Goal: Transaction & Acquisition: Book appointment/travel/reservation

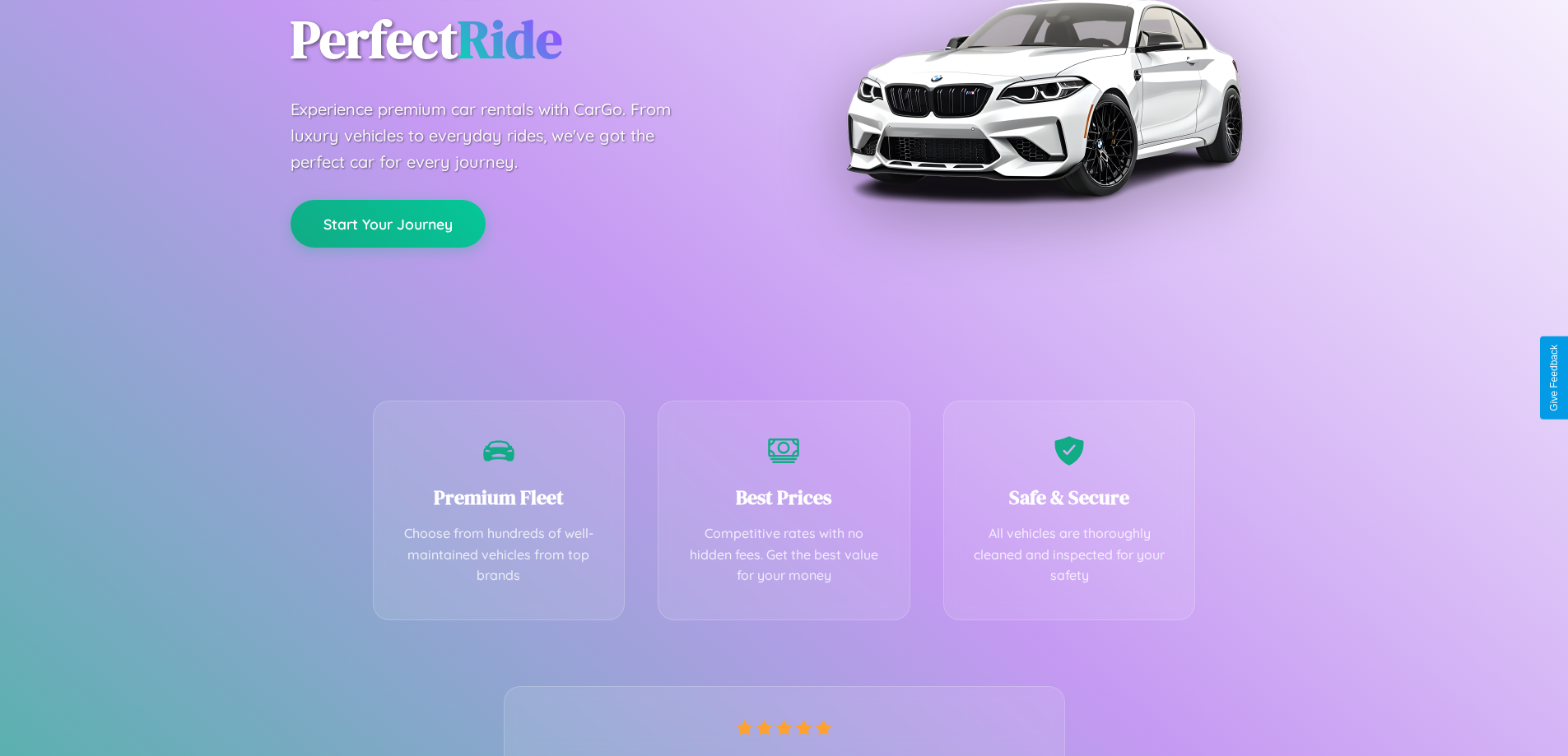
scroll to position [325, 0]
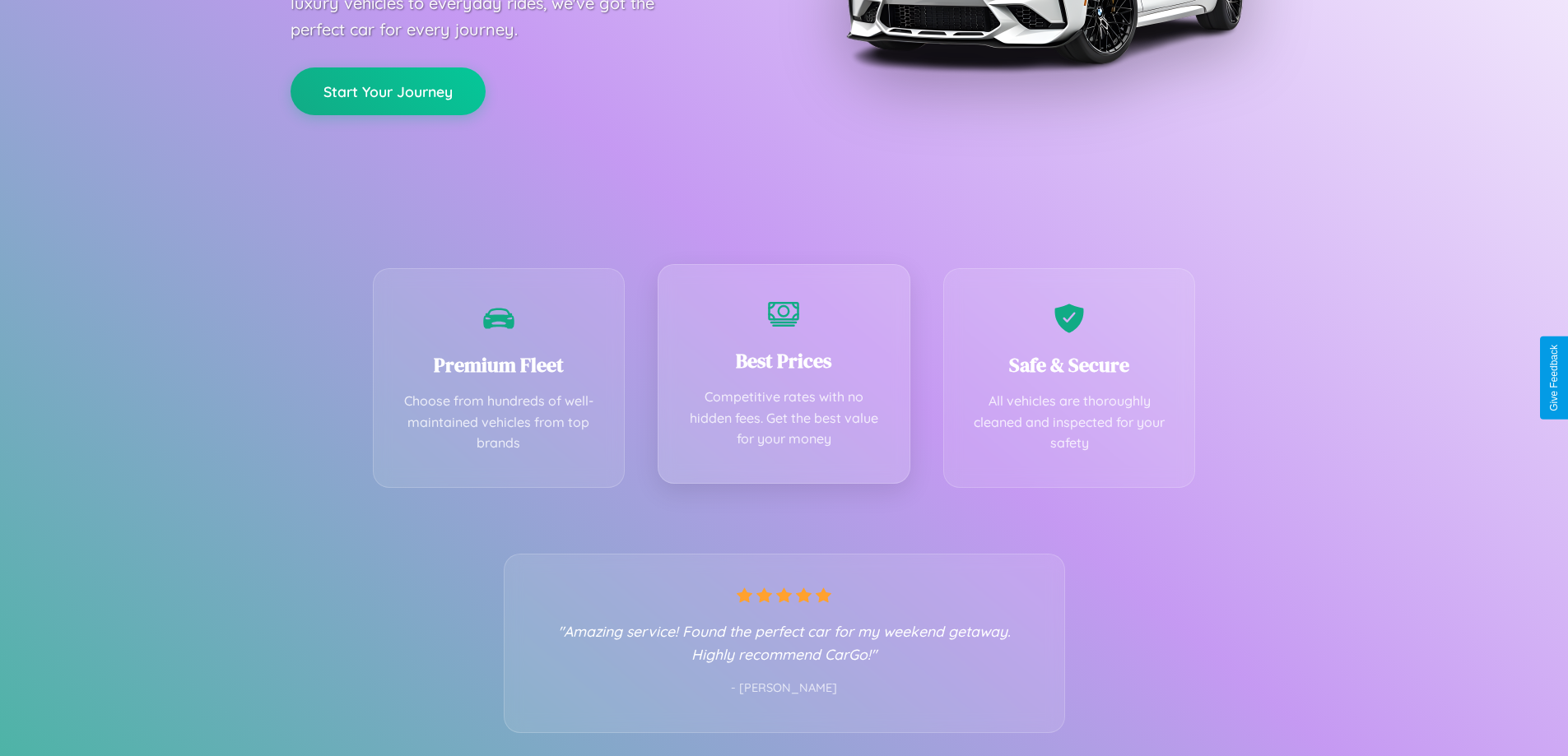
click at [784, 378] on div "Best Prices Competitive rates with no hidden fees. Get the best value for your …" at bounding box center [784, 374] width 252 height 219
click at [388, 90] on button "Start Your Journey" at bounding box center [388, 90] width 195 height 48
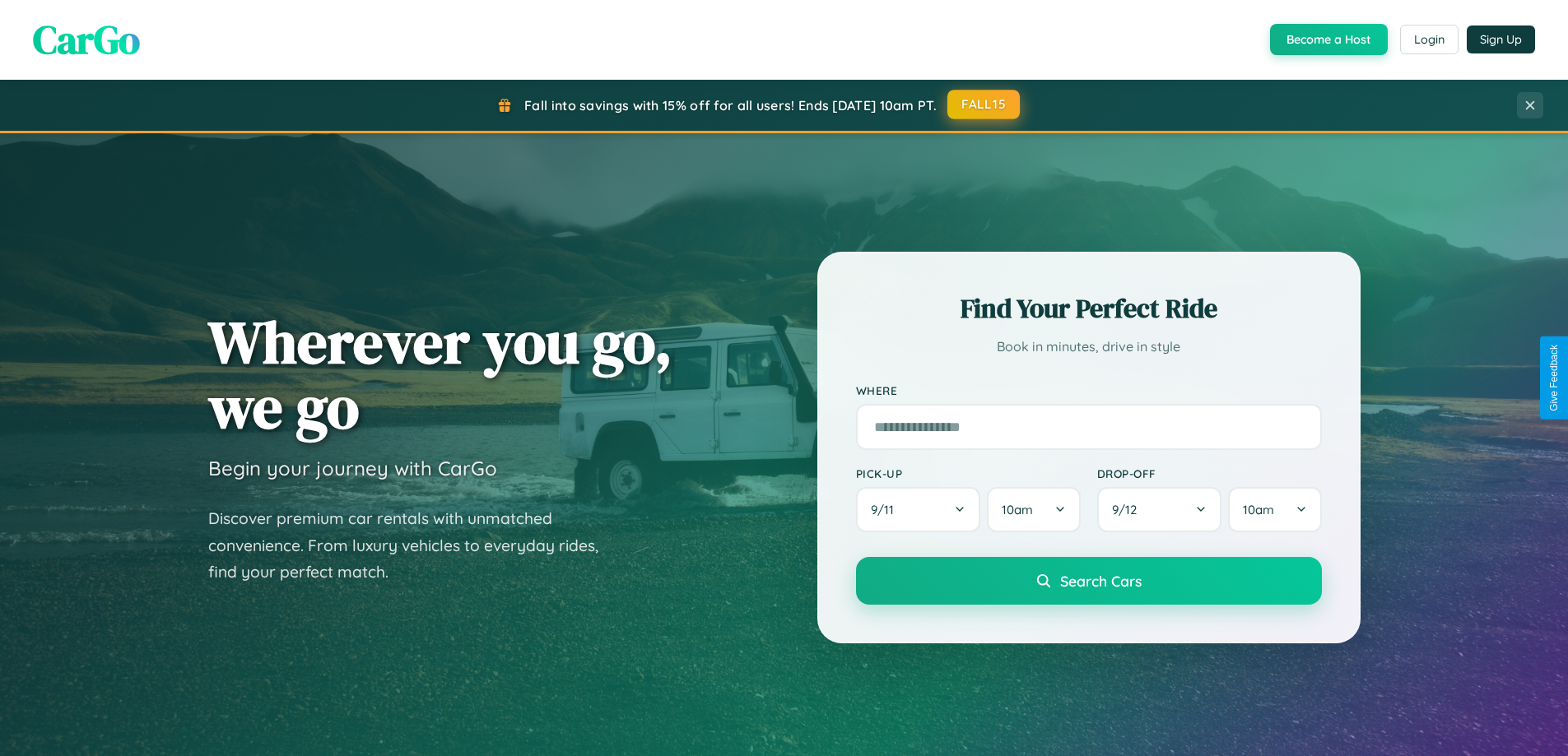
click at [985, 105] on button "FALL15" at bounding box center [983, 104] width 72 height 29
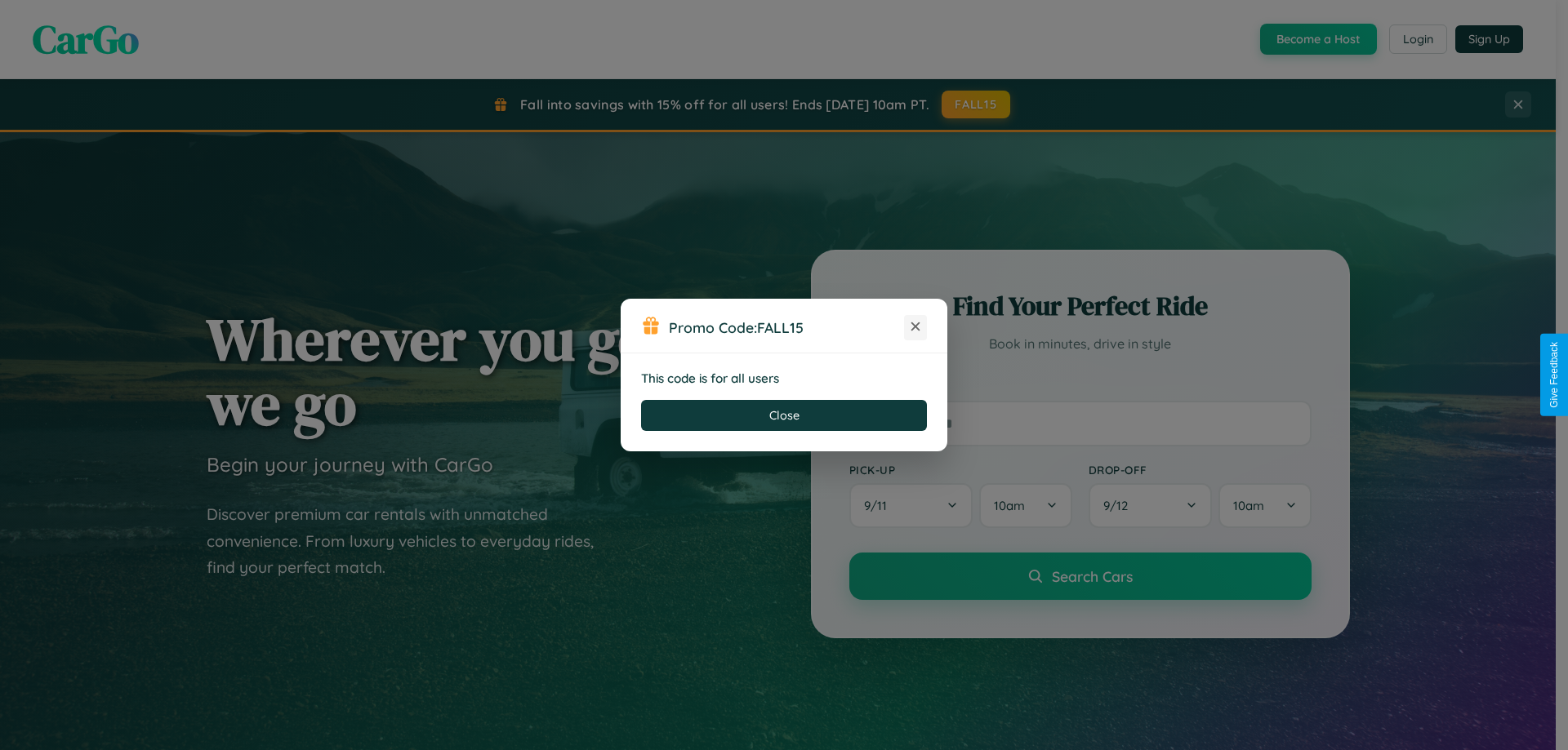
click at [916, 327] on icon at bounding box center [916, 326] width 16 height 16
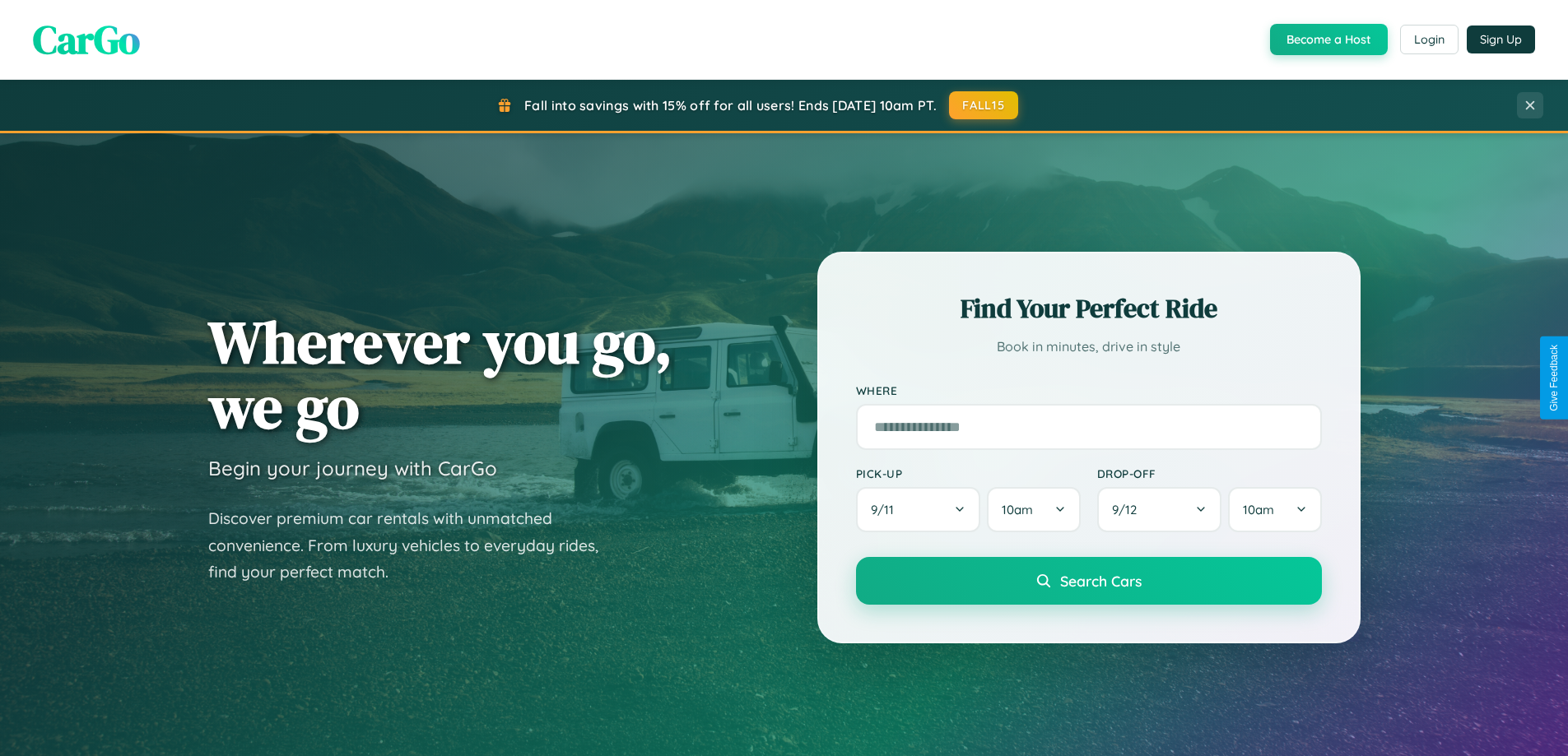
scroll to position [2644, 0]
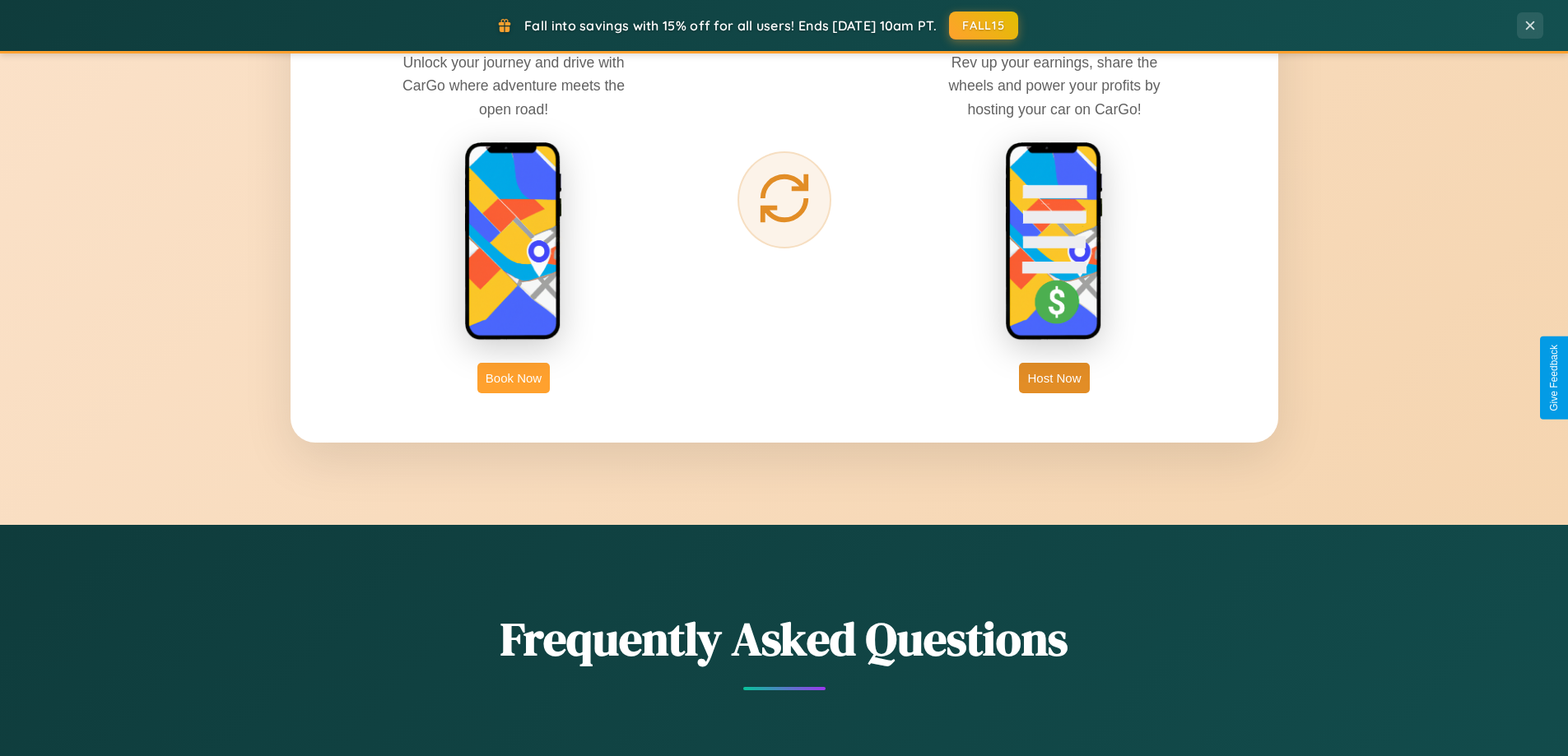
click at [514, 378] on button "Book Now" at bounding box center [513, 378] width 72 height 30
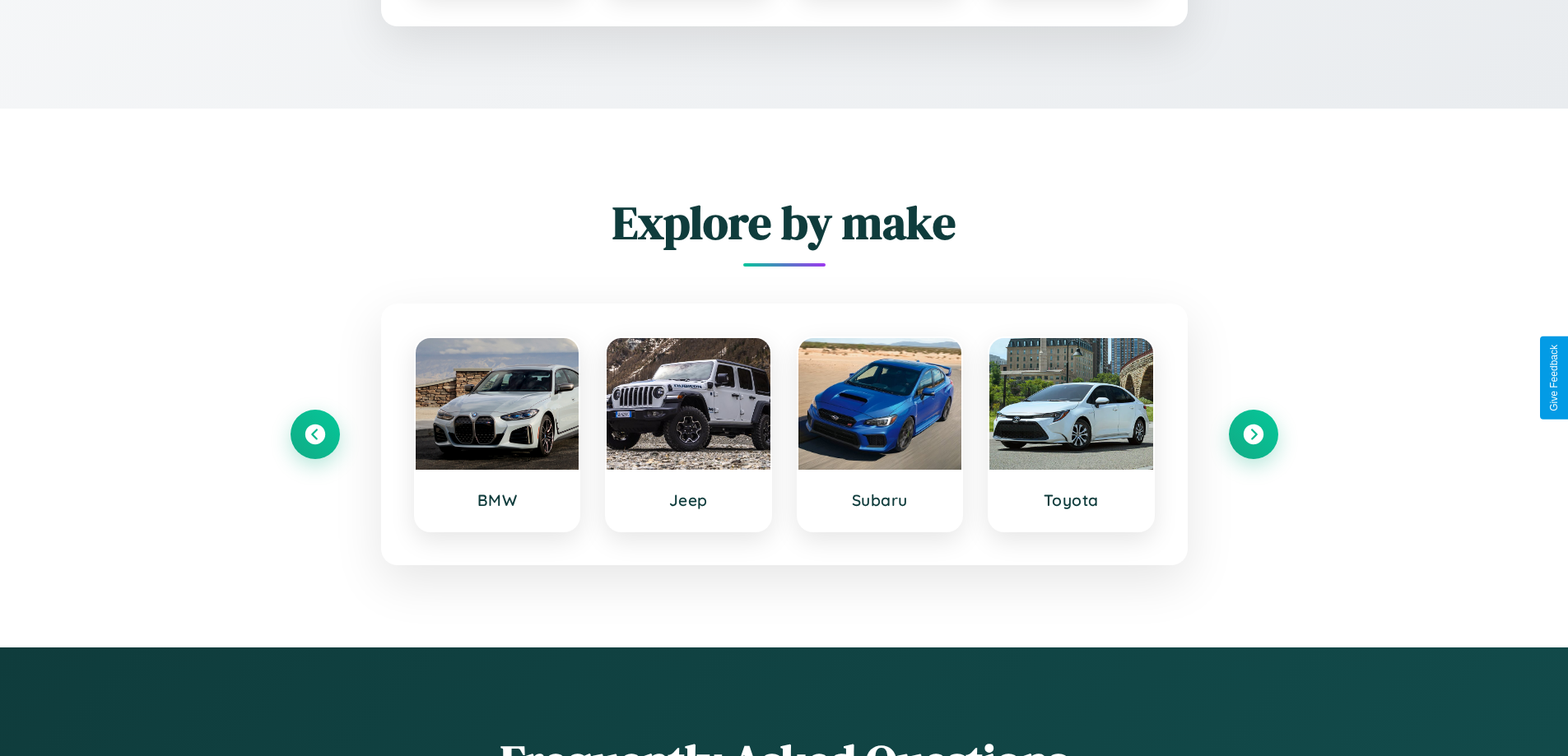
scroll to position [1372, 0]
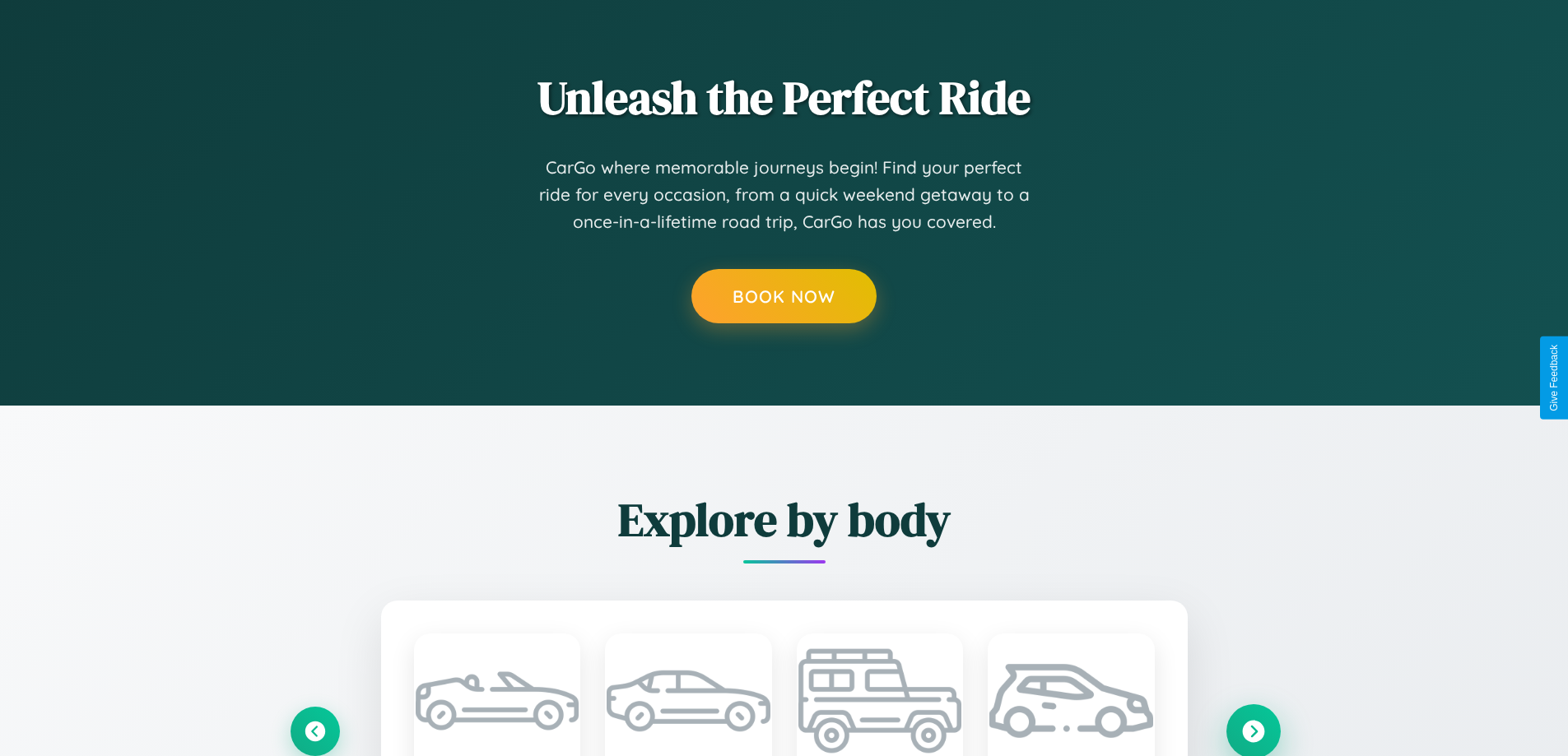
click at [1253, 730] on icon at bounding box center [1253, 731] width 22 height 22
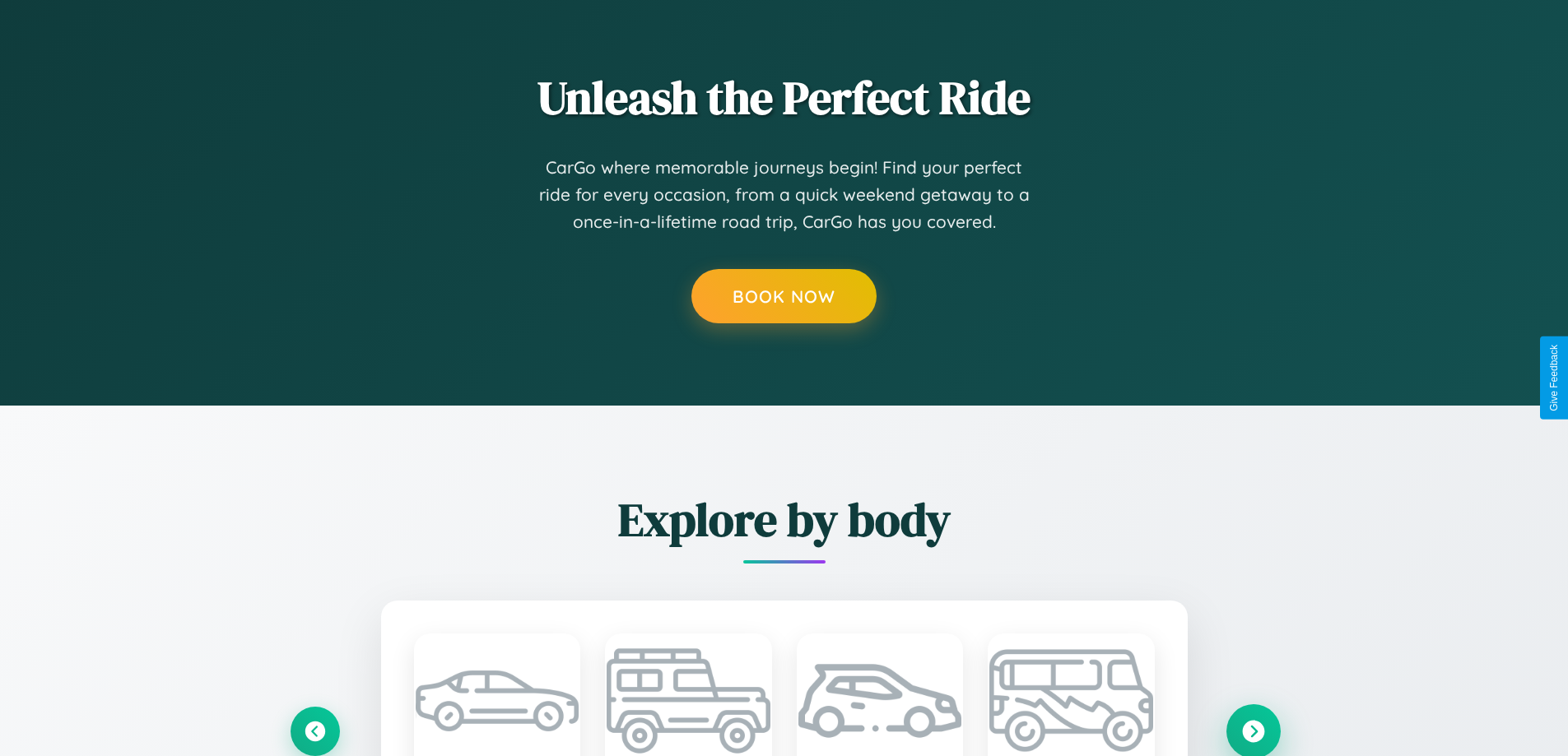
click at [1253, 730] on icon at bounding box center [1253, 731] width 22 height 22
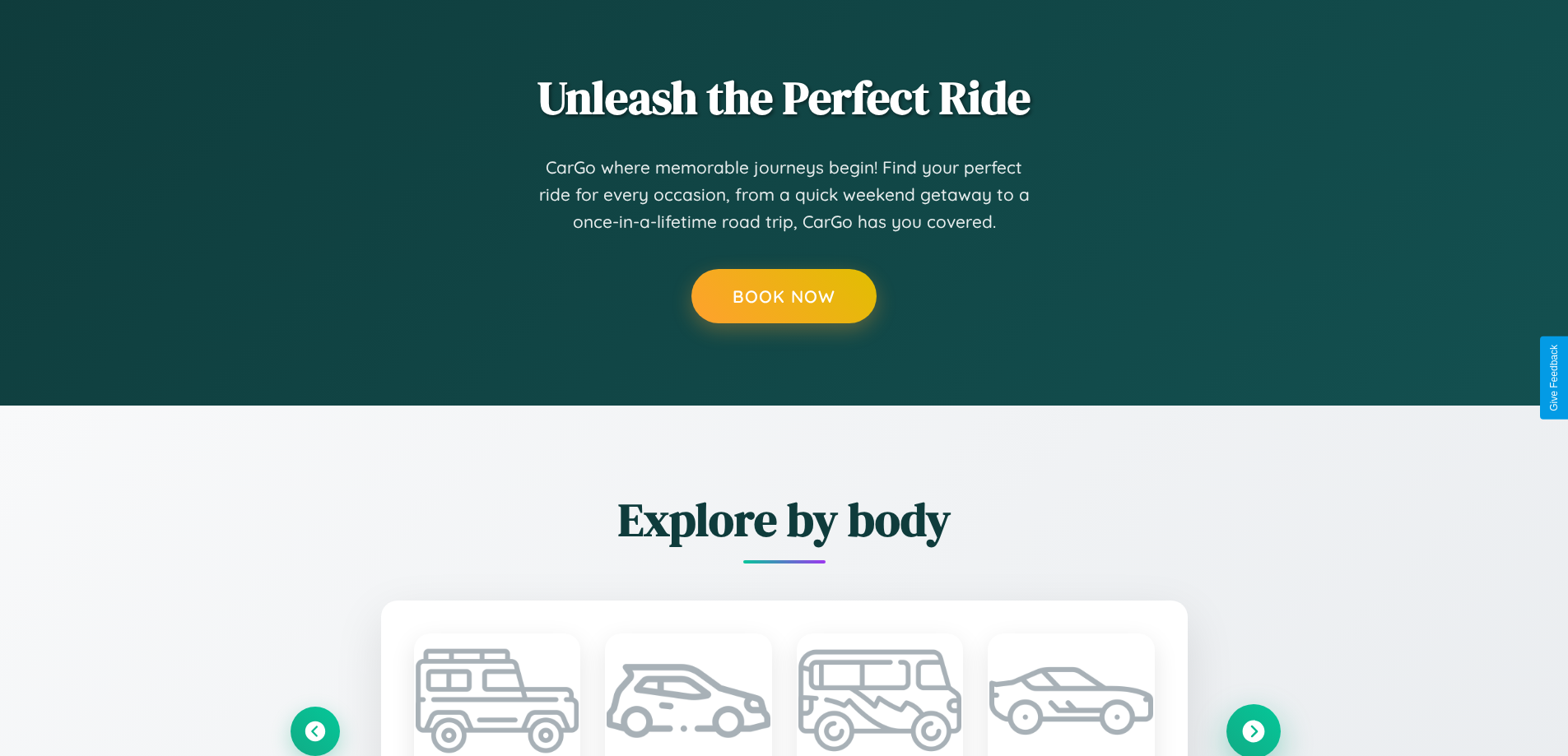
click at [1253, 730] on icon at bounding box center [1253, 731] width 22 height 22
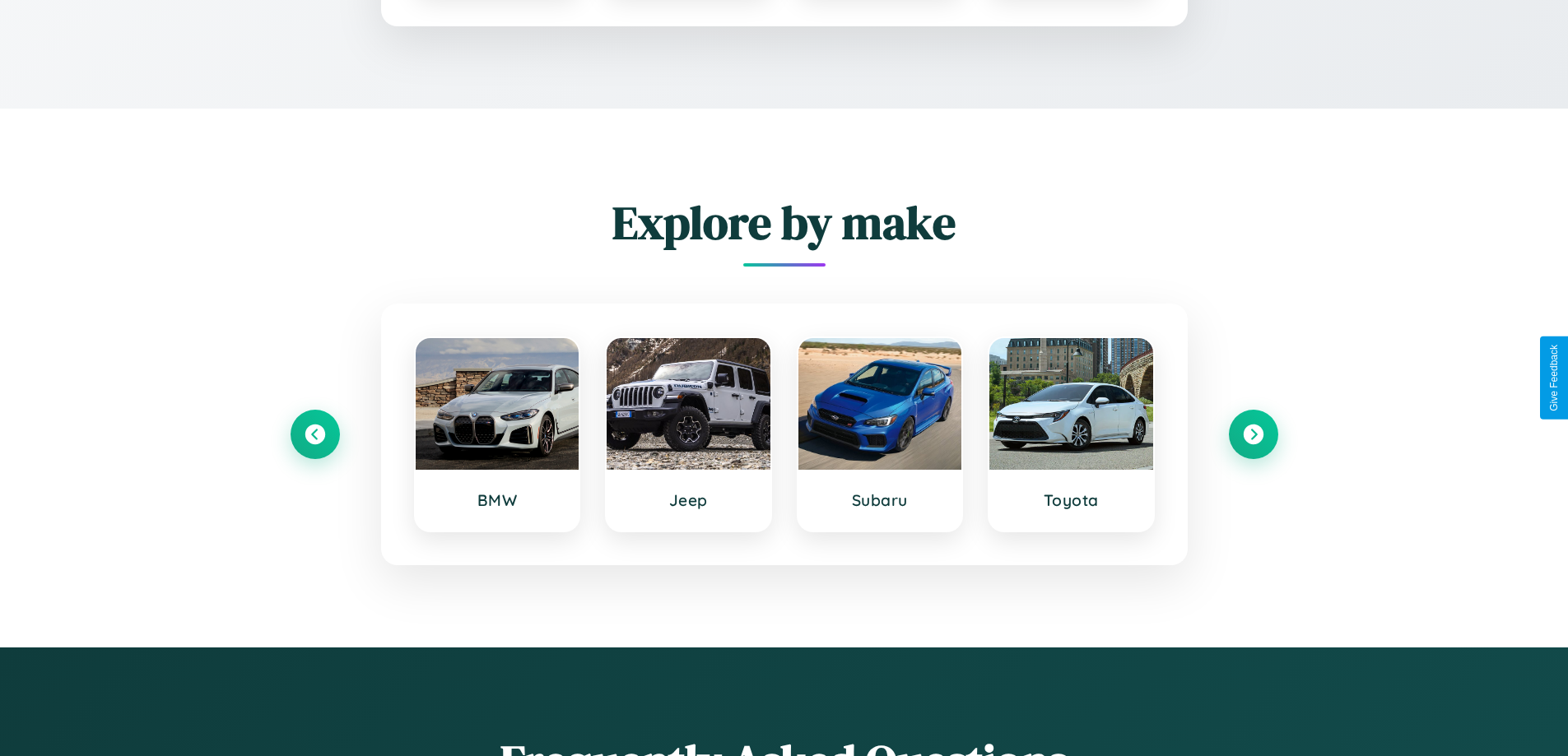
scroll to position [0, 0]
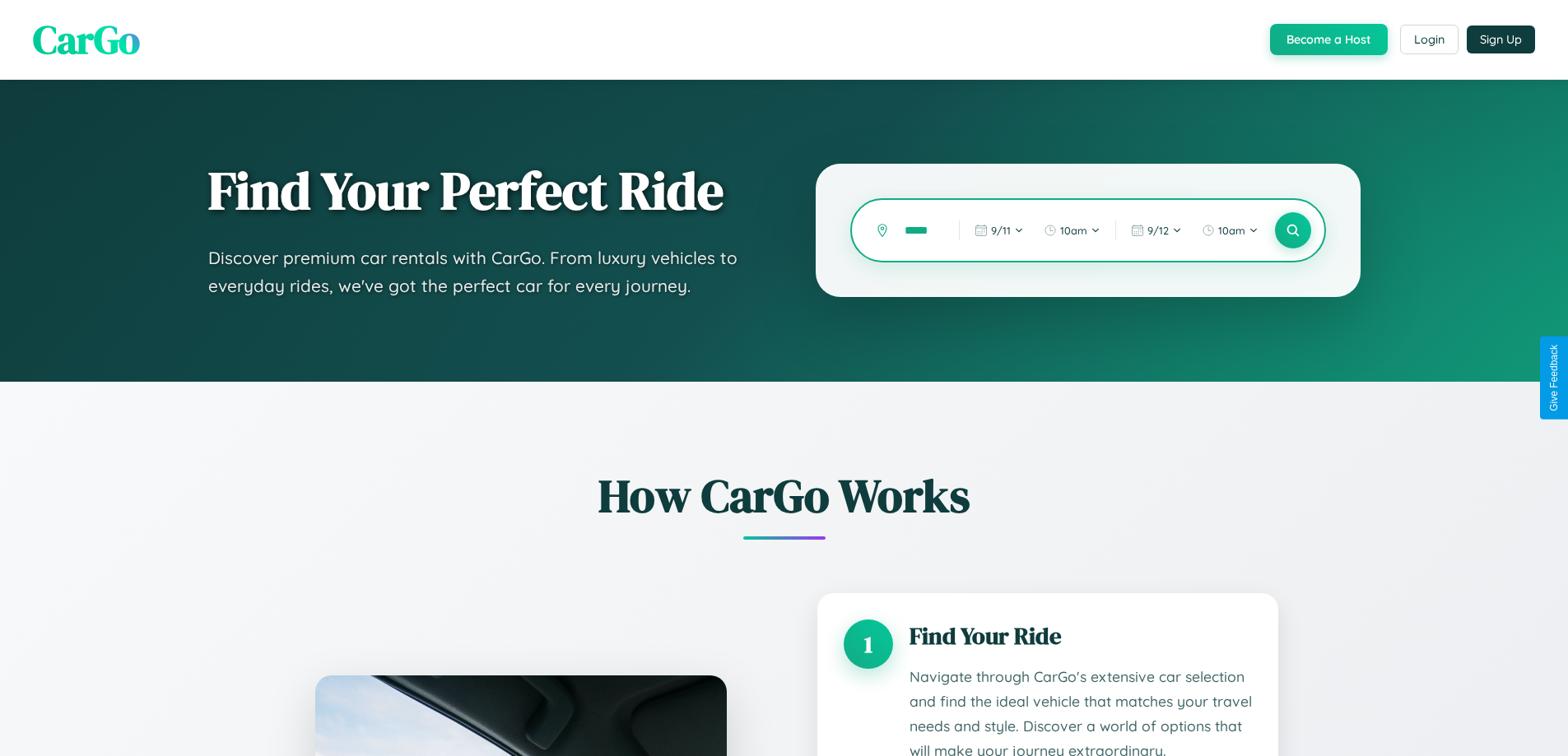
type input "******"
